Goal: Obtain resource: Obtain resource

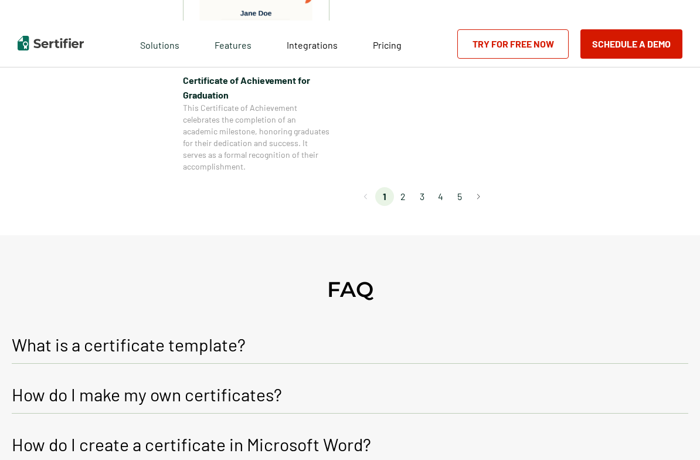
scroll to position [1127, 0]
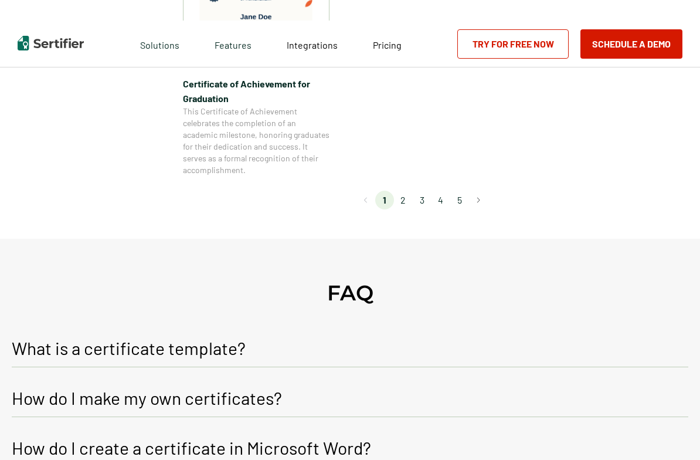
click at [407, 202] on li "2" at bounding box center [403, 199] width 19 height 19
click at [405, 199] on li "2" at bounding box center [403, 199] width 19 height 19
click at [406, 203] on li "2" at bounding box center [403, 199] width 19 height 19
click at [478, 199] on button "Go to next page" at bounding box center [478, 199] width 19 height 19
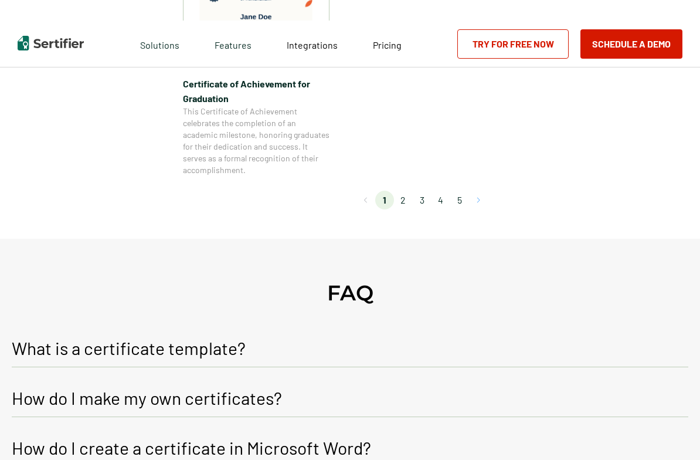
click at [478, 199] on button "Go to next page" at bounding box center [478, 199] width 19 height 19
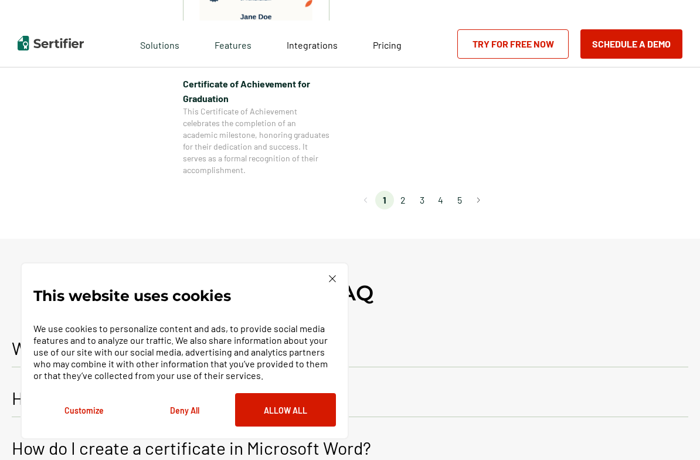
click at [329, 278] on img at bounding box center [332, 278] width 7 height 7
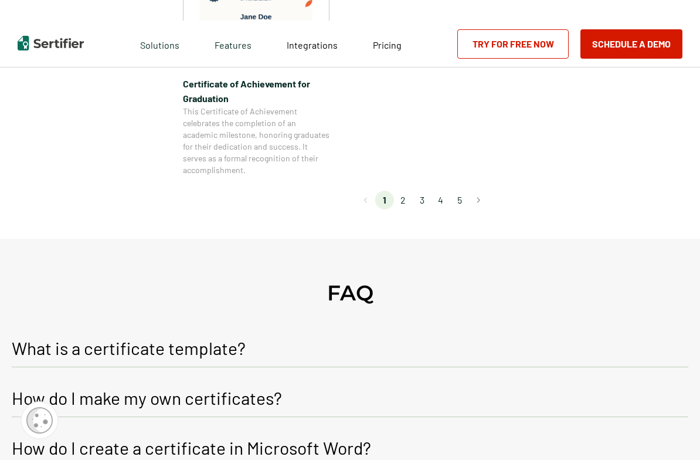
click at [404, 202] on li "2" at bounding box center [403, 199] width 19 height 19
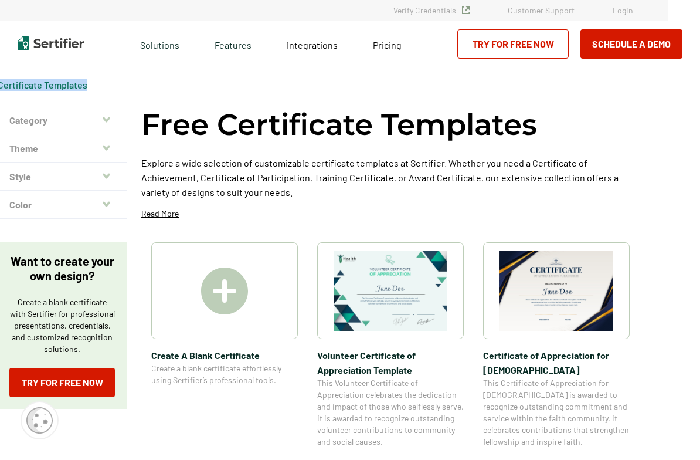
scroll to position [0, 39]
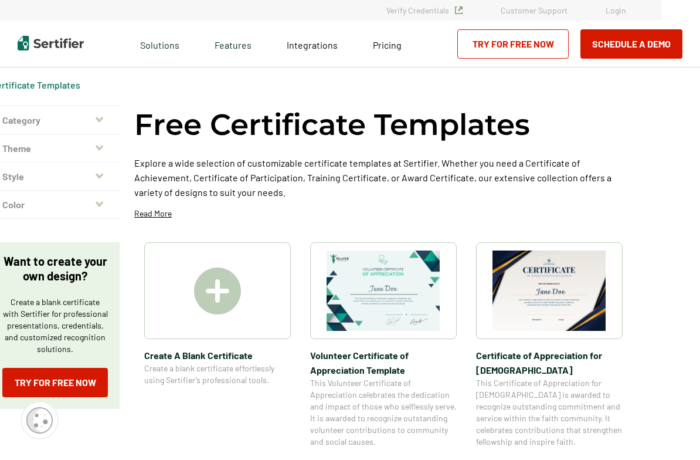
click at [661, 77] on html "Verify Credentials Customer Support Login Request A Demo Let us present you the…" at bounding box center [311, 230] width 700 height 460
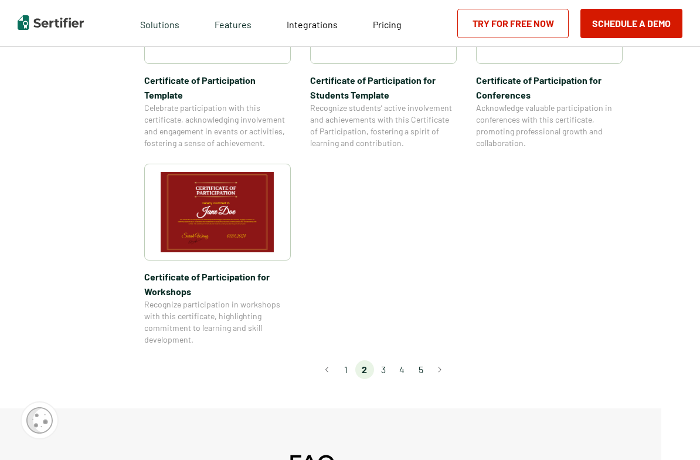
scroll to position [971, 39]
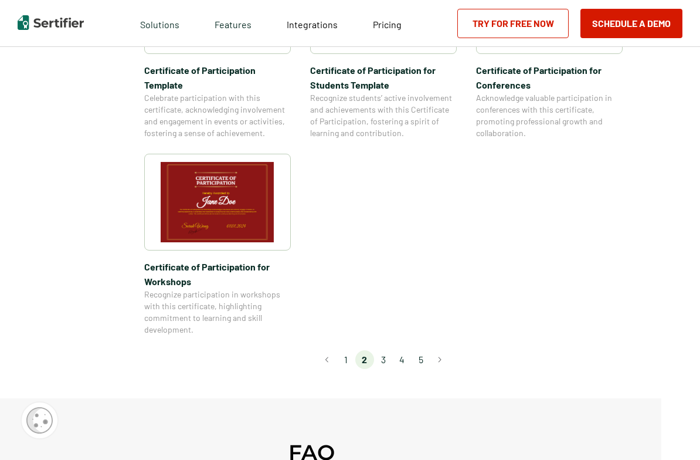
click at [383, 350] on li "3" at bounding box center [383, 359] width 19 height 19
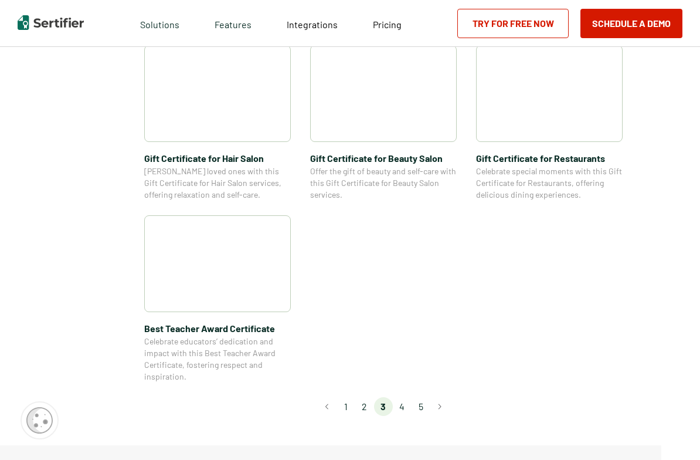
scroll to position [755, 39]
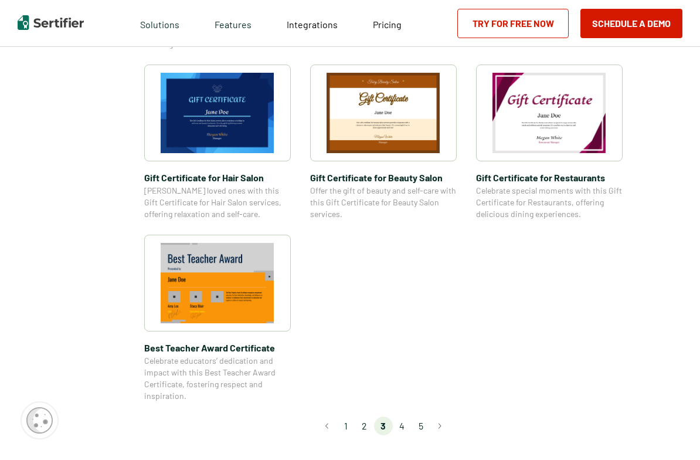
click at [402, 425] on li "4" at bounding box center [402, 425] width 19 height 19
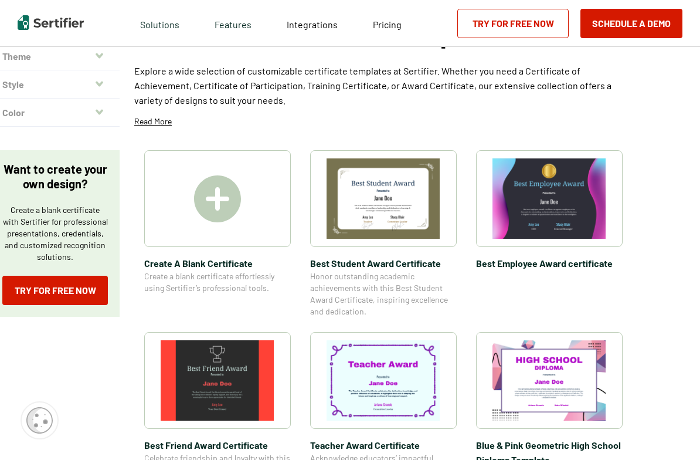
scroll to position [86, 39]
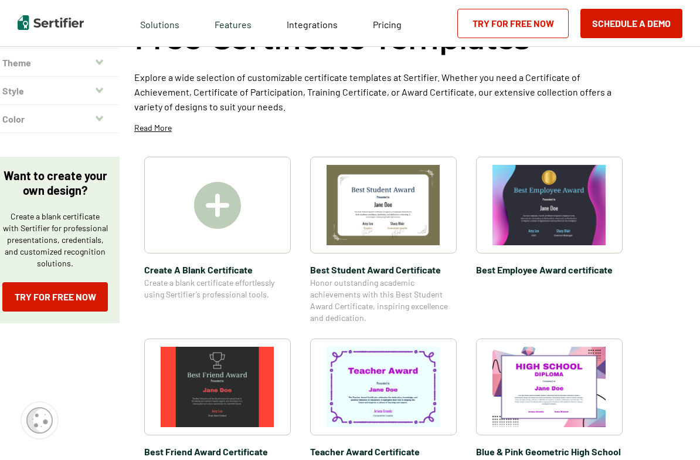
click at [402, 213] on img at bounding box center [383, 205] width 114 height 80
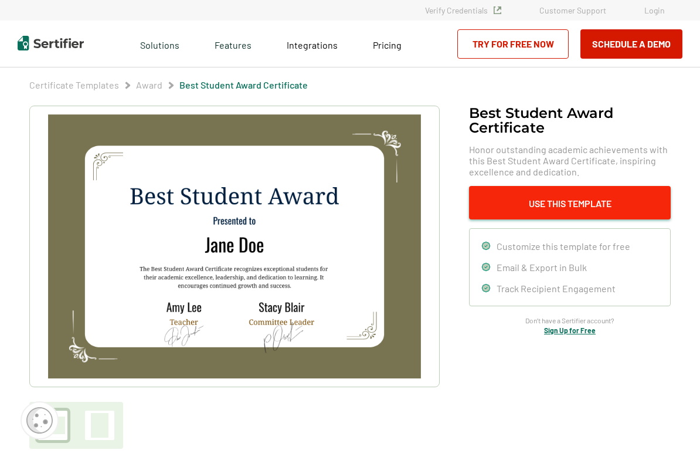
click at [545, 198] on button "Use This Template" at bounding box center [570, 202] width 202 height 33
